Goal: Find specific page/section: Find specific page/section

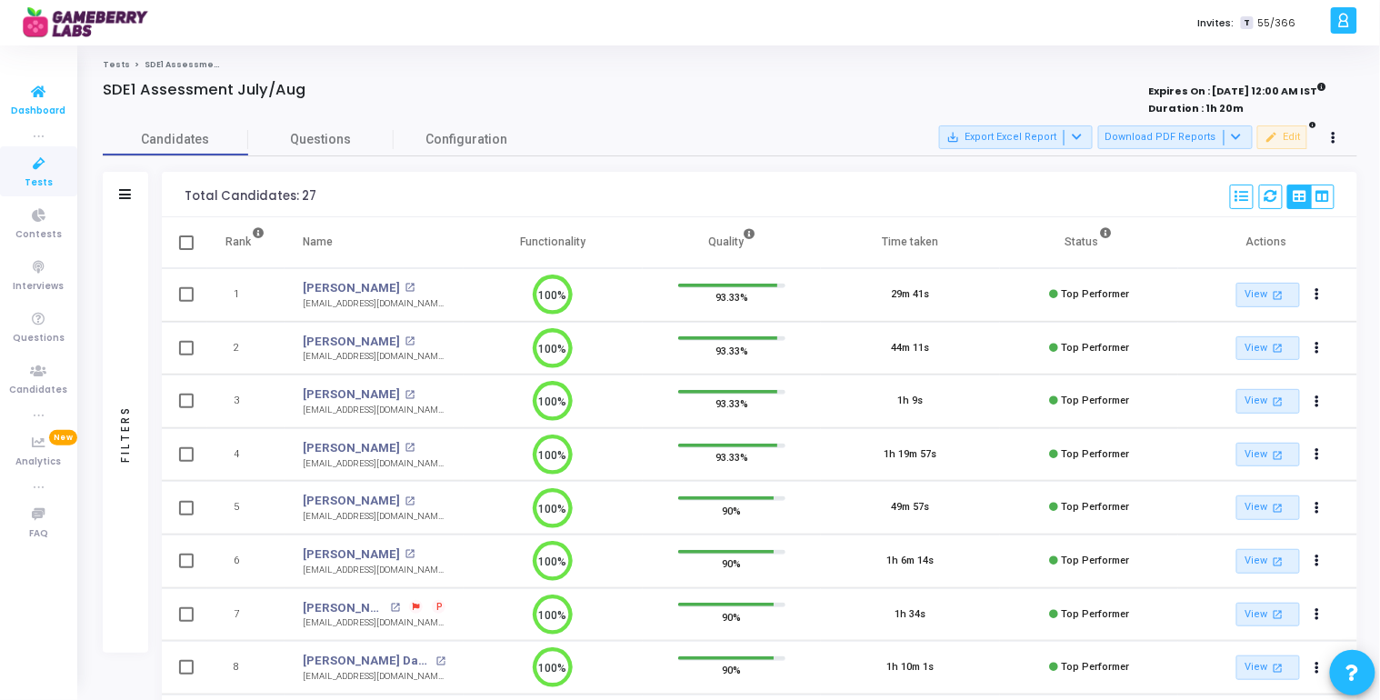
click at [45, 95] on icon at bounding box center [39, 92] width 38 height 23
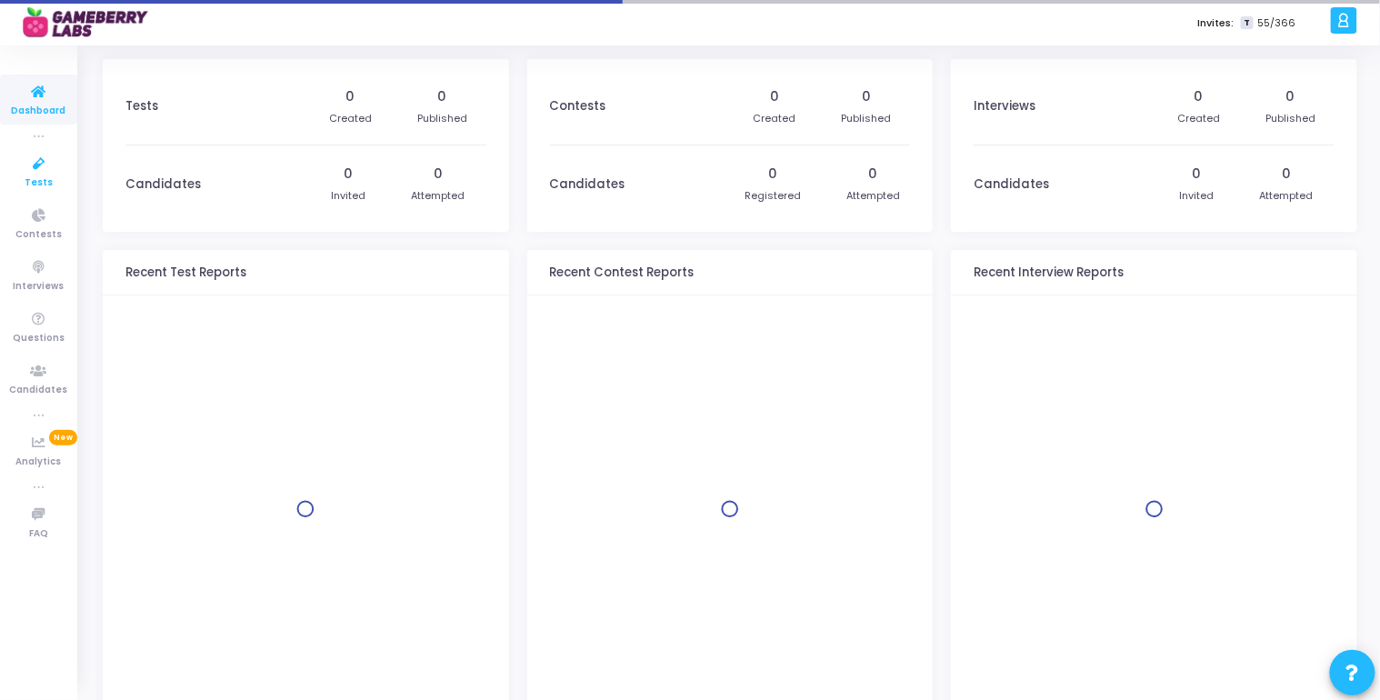
click at [44, 164] on icon at bounding box center [39, 164] width 38 height 23
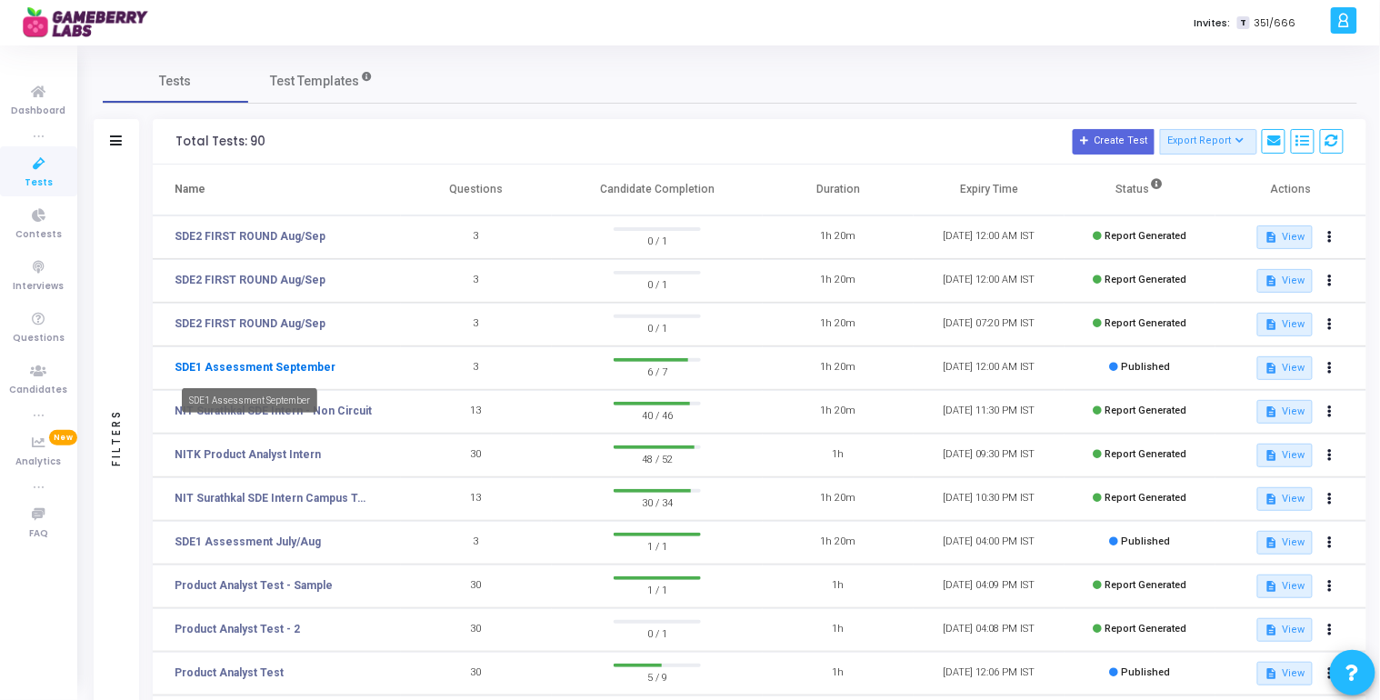
click at [253, 367] on link "SDE1 Assessment September" at bounding box center [254, 367] width 161 height 16
